Goal: Task Accomplishment & Management: Complete application form

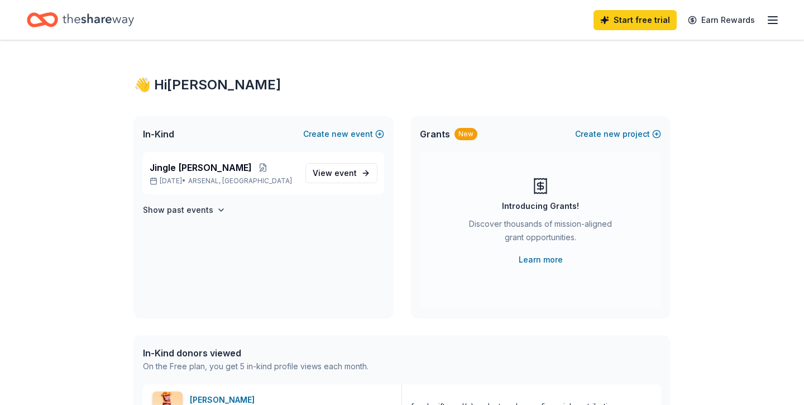
click at [782, 21] on div "Start free trial Earn Rewards" at bounding box center [402, 20] width 804 height 40
click at [771, 21] on icon "button" at bounding box center [772, 19] width 13 height 13
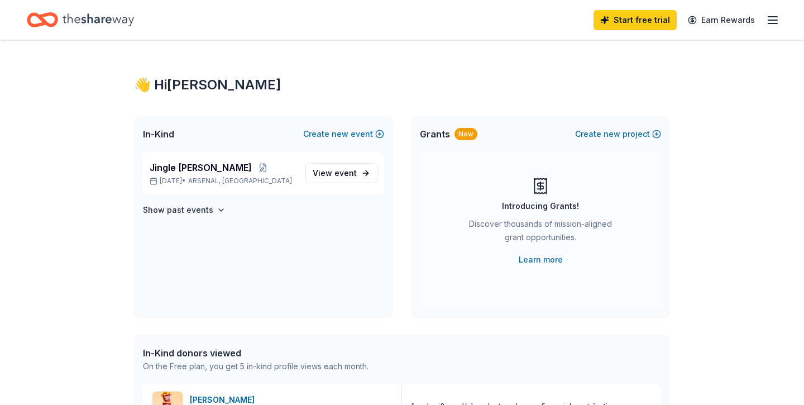
click at [466, 138] on div "New" at bounding box center [465, 134] width 23 height 12
click at [462, 134] on div "New" at bounding box center [465, 134] width 23 height 12
click at [359, 180] on link "View event" at bounding box center [341, 173] width 72 height 20
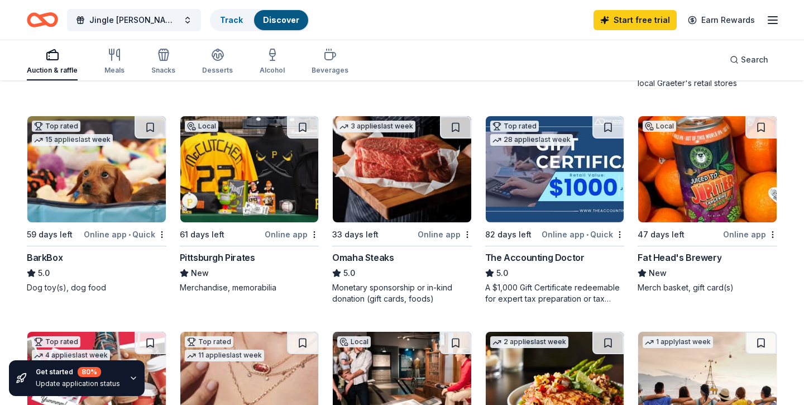
scroll to position [227, 0]
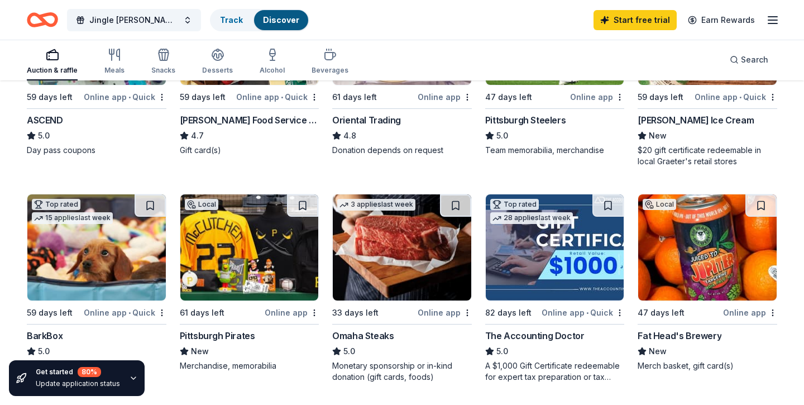
click at [260, 244] on img at bounding box center [249, 247] width 138 height 106
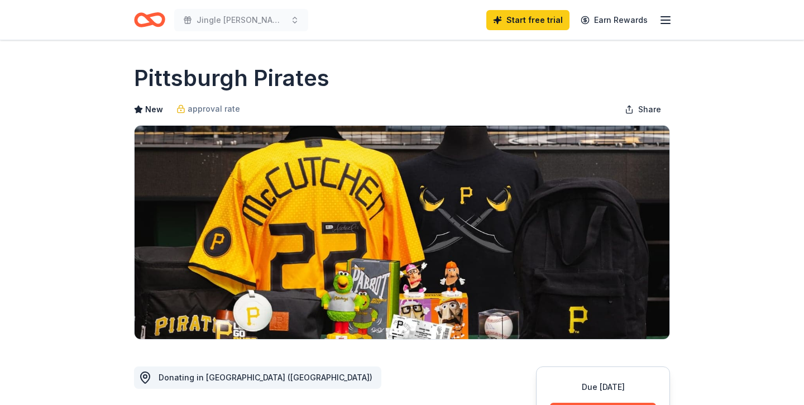
scroll to position [267, 0]
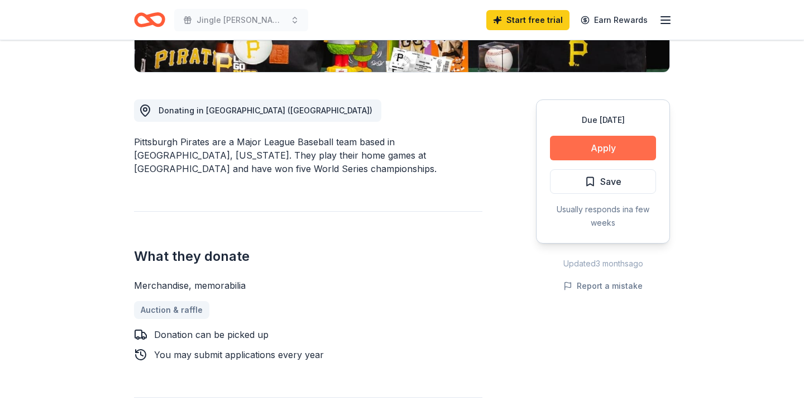
click at [588, 153] on button "Apply" at bounding box center [603, 148] width 106 height 25
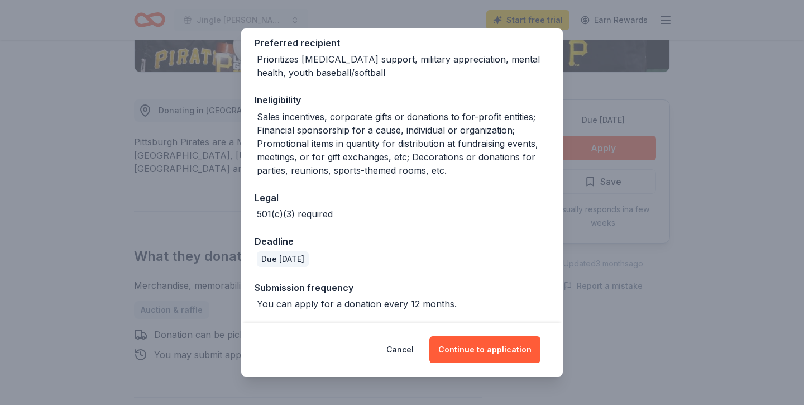
scroll to position [170, 0]
click at [479, 349] on button "Continue to application" at bounding box center [484, 349] width 111 height 27
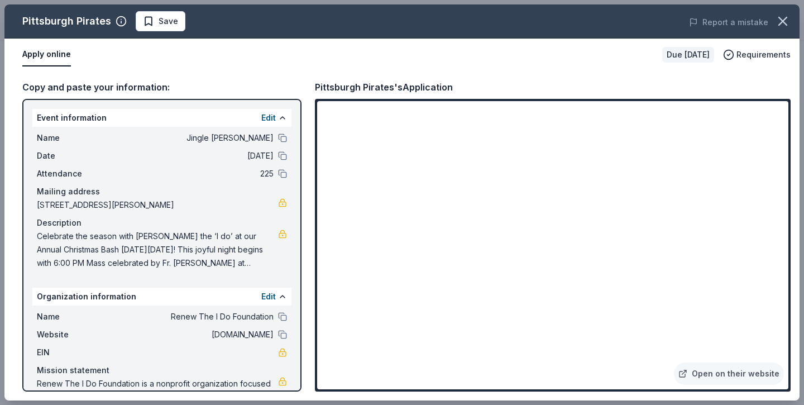
scroll to position [0, 0]
